Goal: Navigation & Orientation: Find specific page/section

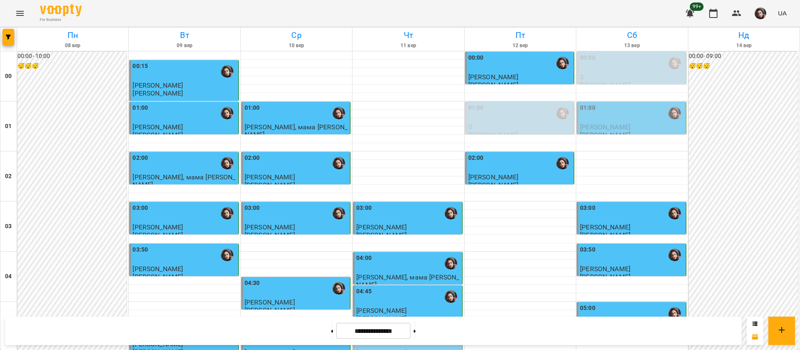
scroll to position [939, 0]
click at [23, 10] on icon "Menu" at bounding box center [20, 13] width 10 height 10
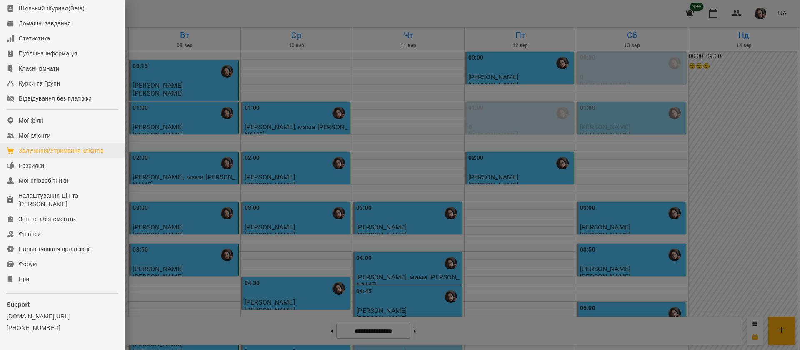
scroll to position [95, 0]
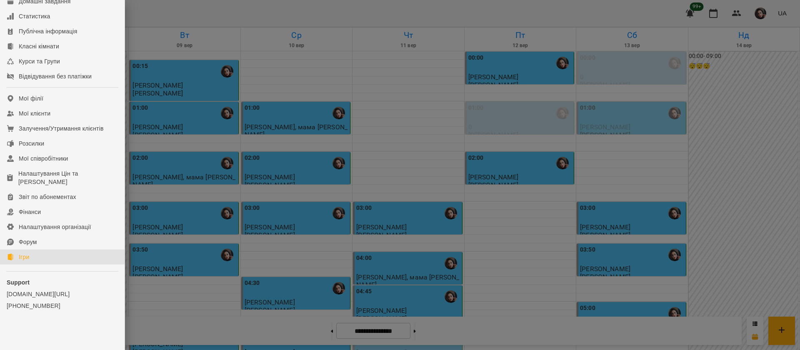
click at [56, 256] on link "Ігри" at bounding box center [62, 256] width 125 height 15
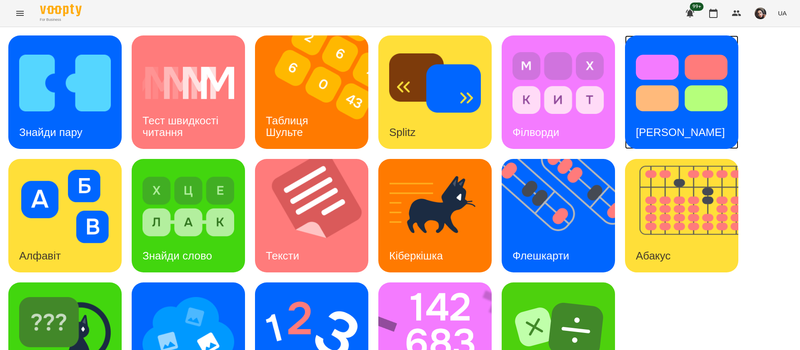
click at [683, 70] on img at bounding box center [682, 82] width 92 height 73
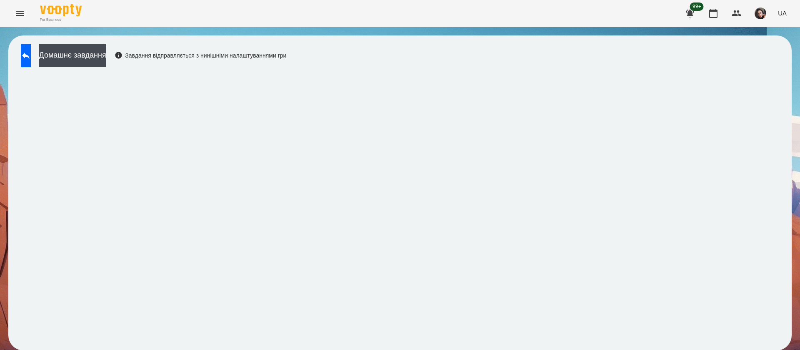
scroll to position [0, 0]
